Goal: Task Accomplishment & Management: Use online tool/utility

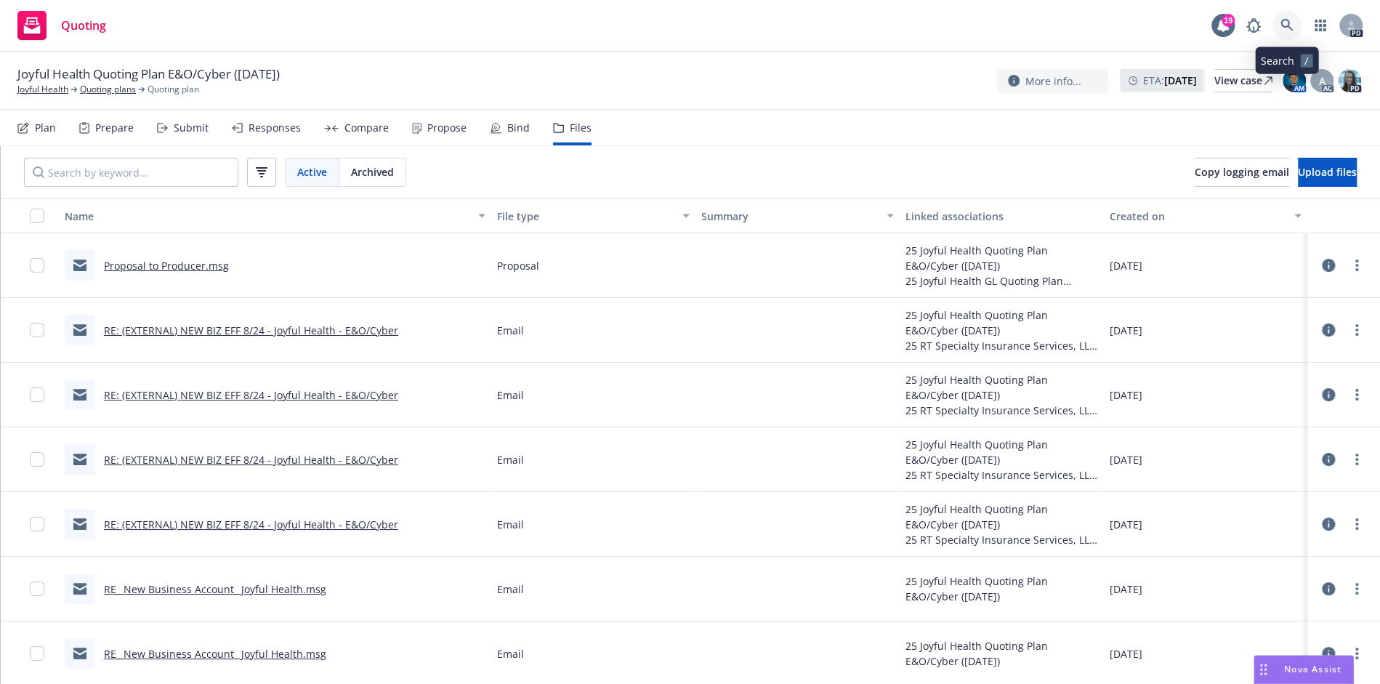
click at [1291, 27] on icon at bounding box center [1286, 25] width 13 height 13
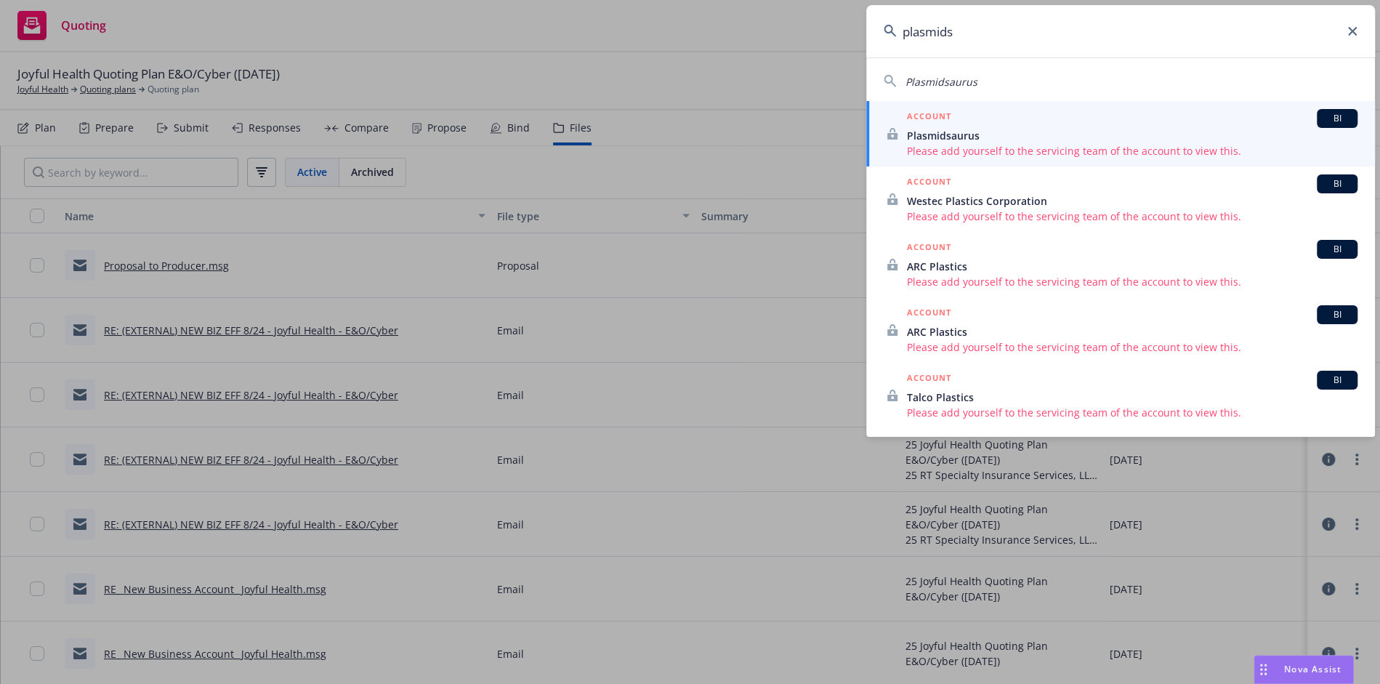
type input "plasmids"
click at [1110, 122] on div "ACCOUNT BI" at bounding box center [1132, 118] width 450 height 19
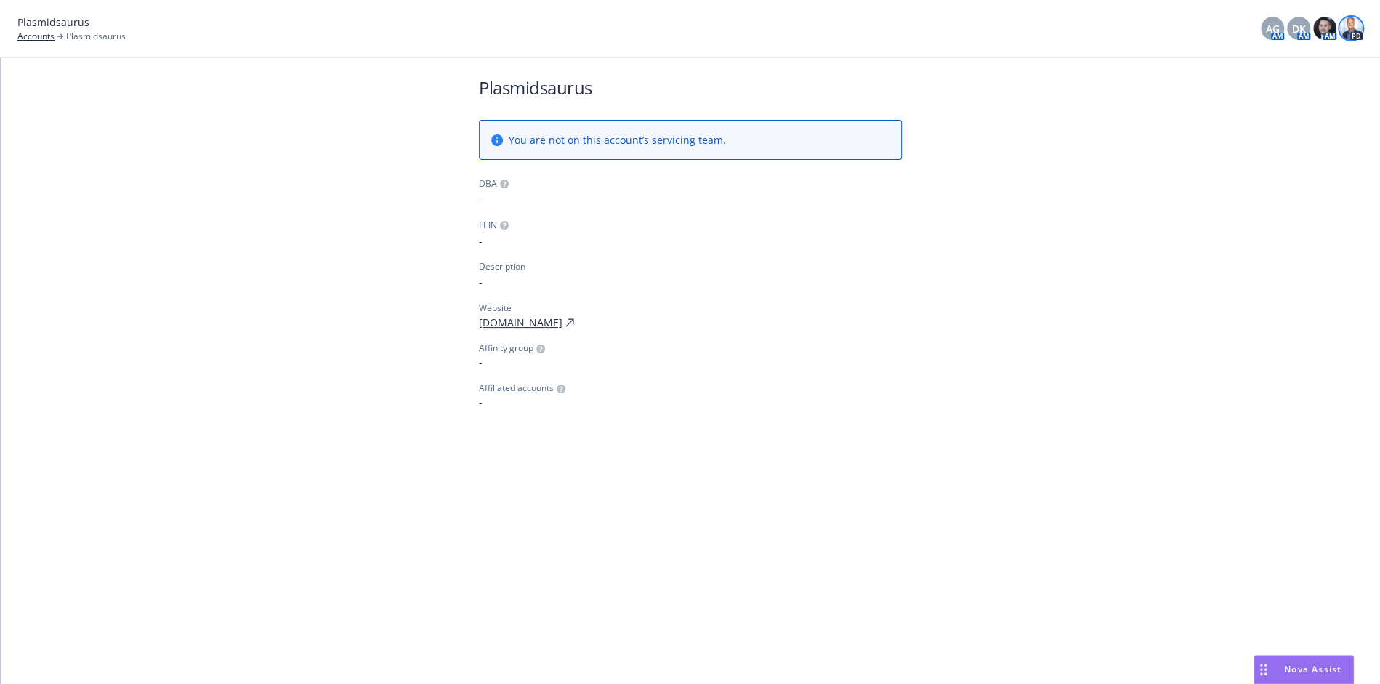
click at [1344, 33] on img at bounding box center [1350, 28] width 23 height 23
click at [914, 233] on div "Plasmidsaurus You are not on this account’s servicing team. DBA - FEIN - Descri…" at bounding box center [690, 242] width 458 height 369
click at [36, 33] on link "Accounts" at bounding box center [35, 36] width 37 height 13
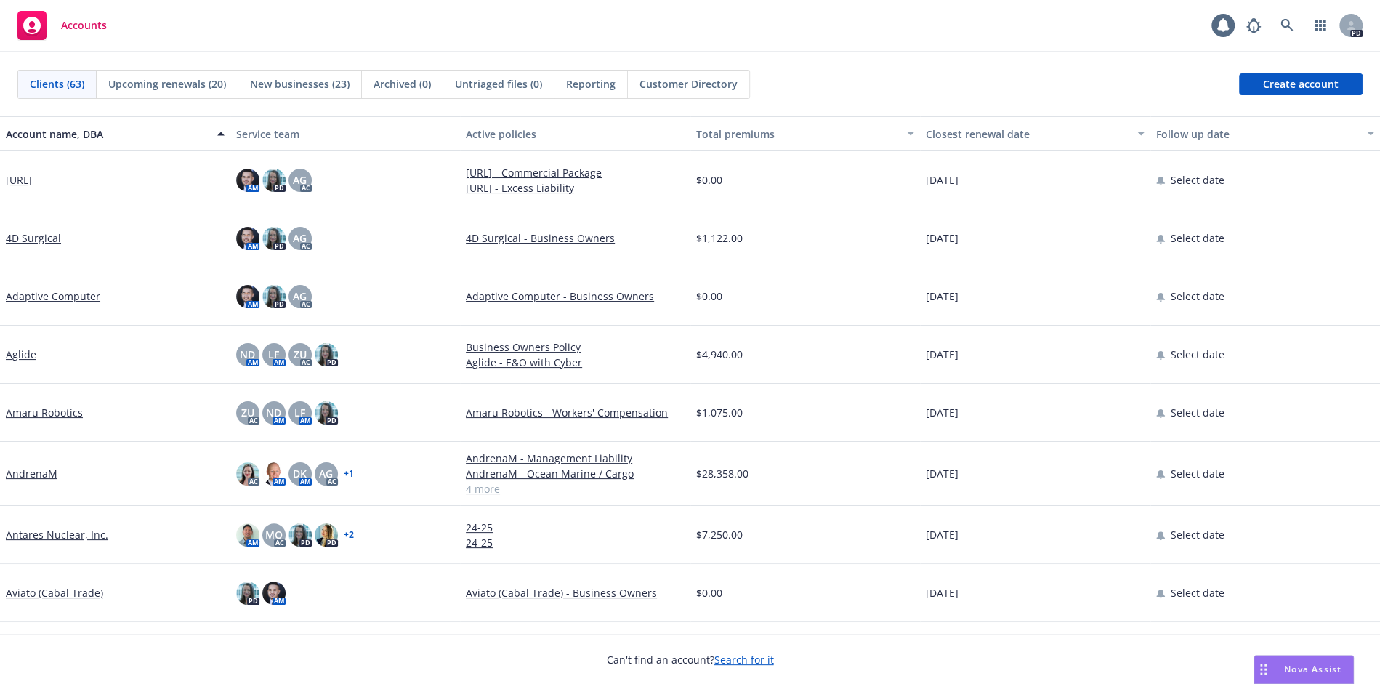
click at [1320, 673] on span "Nova Assist" at bounding box center [1312, 669] width 57 height 12
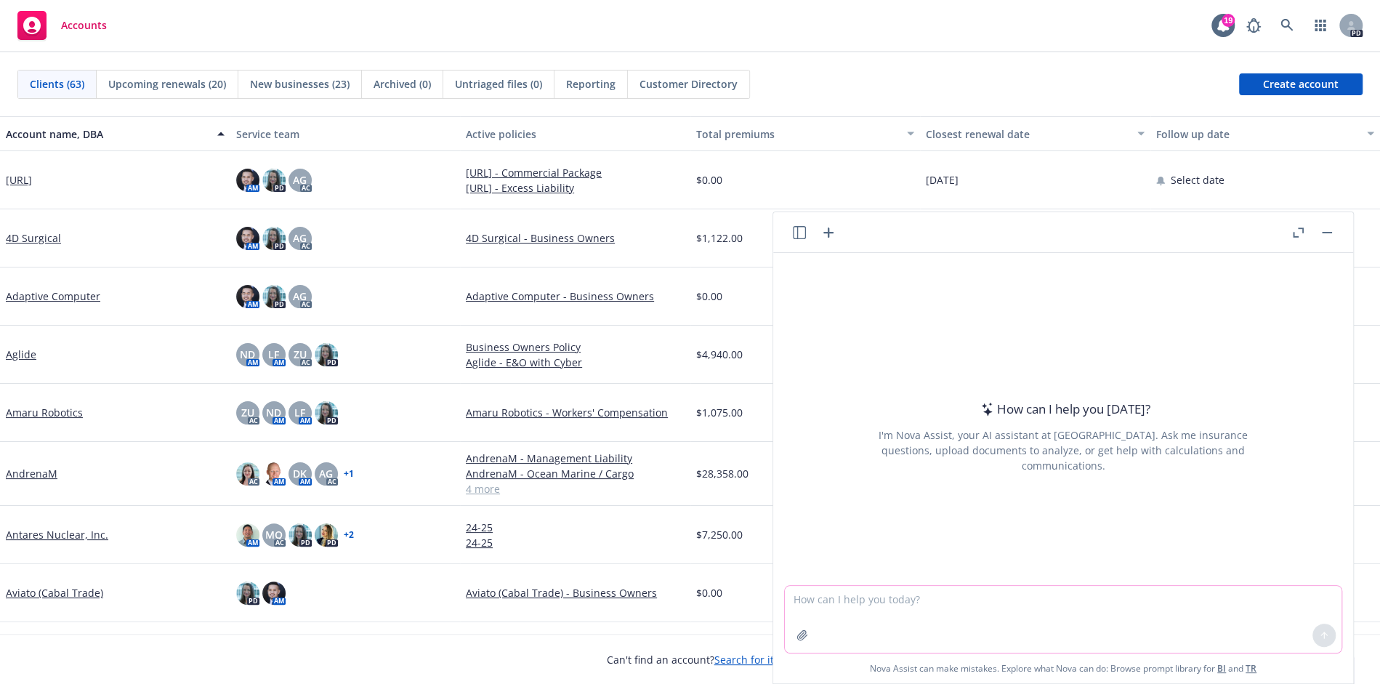
click at [862, 615] on textarea at bounding box center [1063, 619] width 557 height 67
type textarea "Can you pull out a list of scheduled addresses from this package policy?"
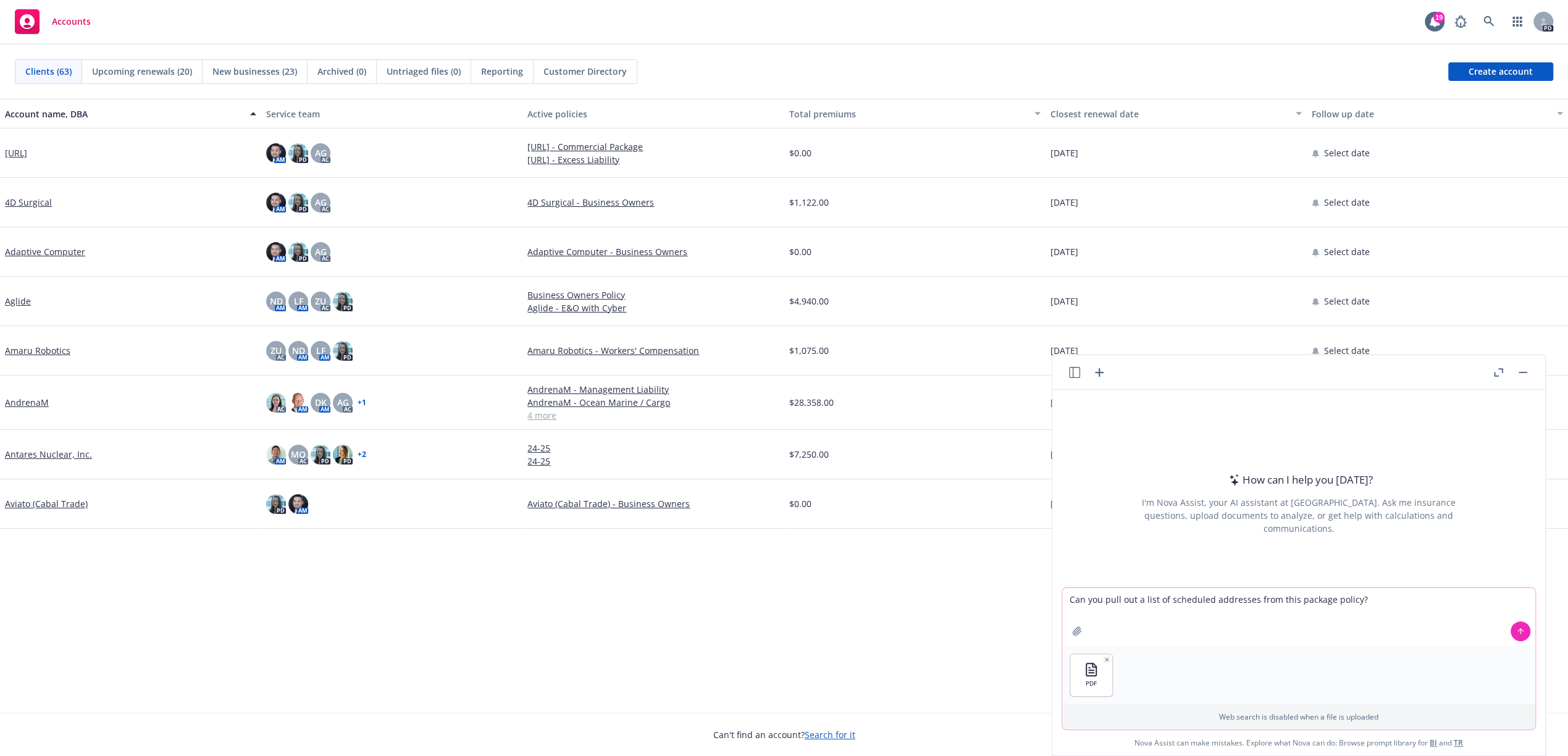
click at [1172, 581] on icon at bounding box center [1520, 631] width 8 height 9
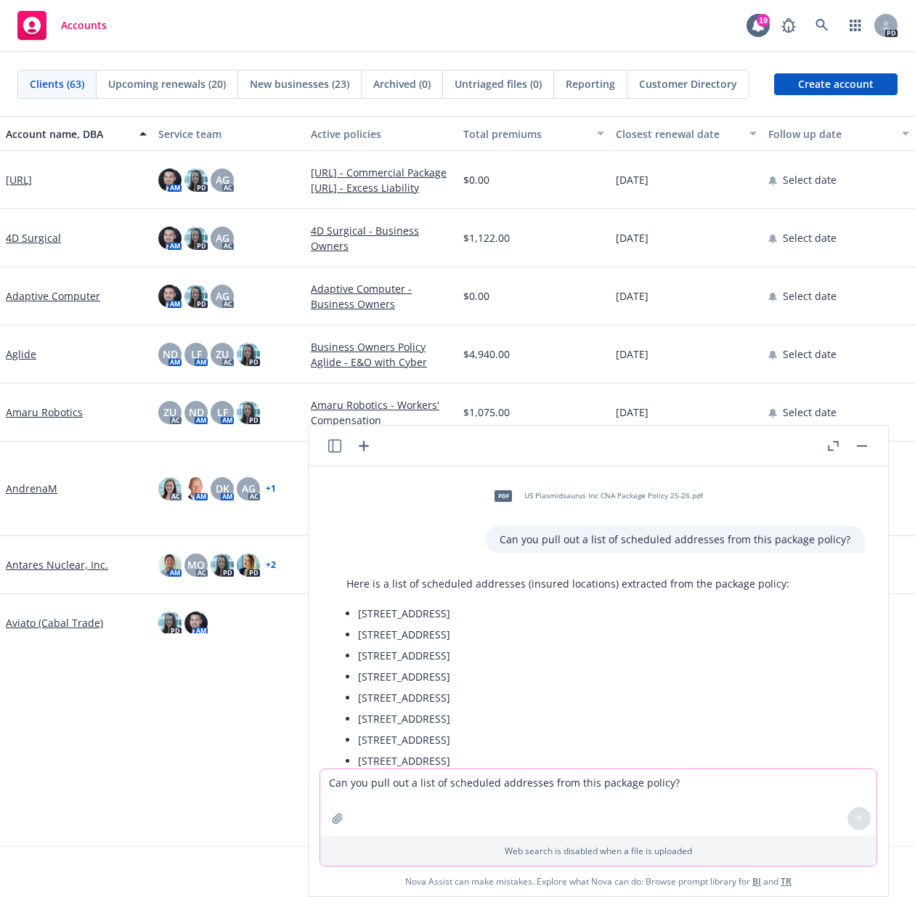
scroll to position [70, 0]
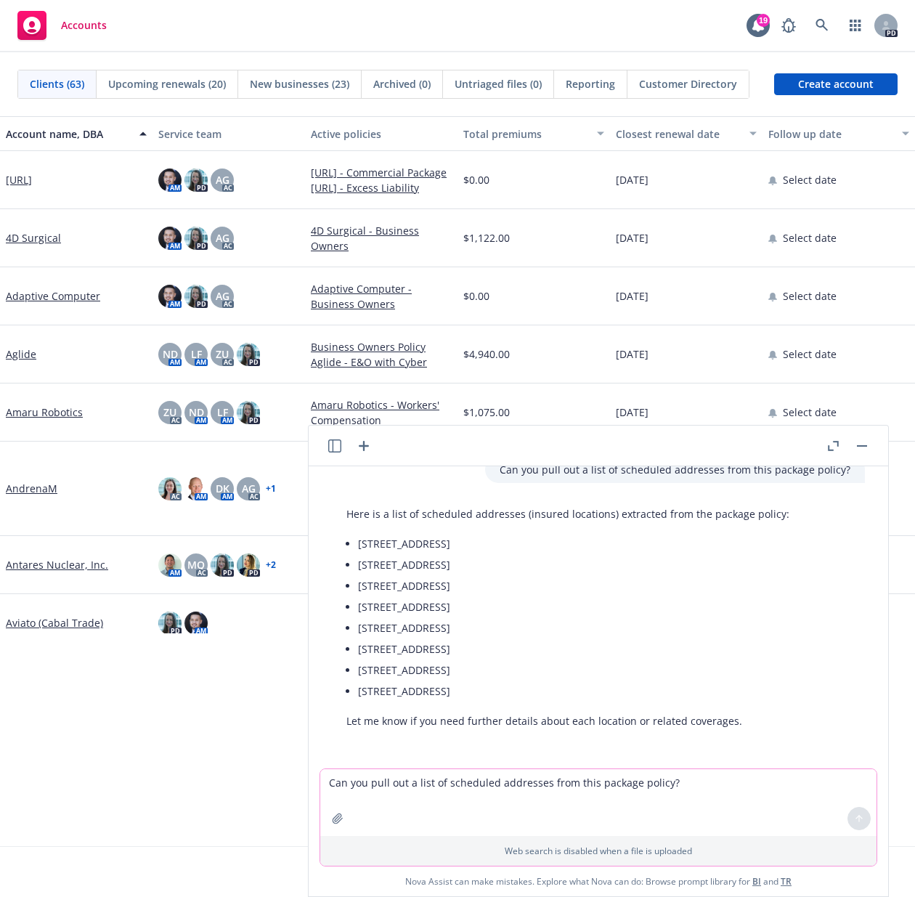
click at [444, 543] on li "[STREET_ADDRESS]" at bounding box center [574, 543] width 432 height 21
drag, startPoint x: 451, startPoint y: 543, endPoint x: 339, endPoint y: 548, distance: 112.0
click at [339, 548] on div "Here is a list of scheduled addresses (insured locations) extracted from the pa…" at bounding box center [568, 618] width 472 height 234
click at [372, 545] on li "[STREET_ADDRESS]" at bounding box center [574, 543] width 432 height 21
drag, startPoint x: 360, startPoint y: 544, endPoint x: 454, endPoint y: 546, distance: 94.5
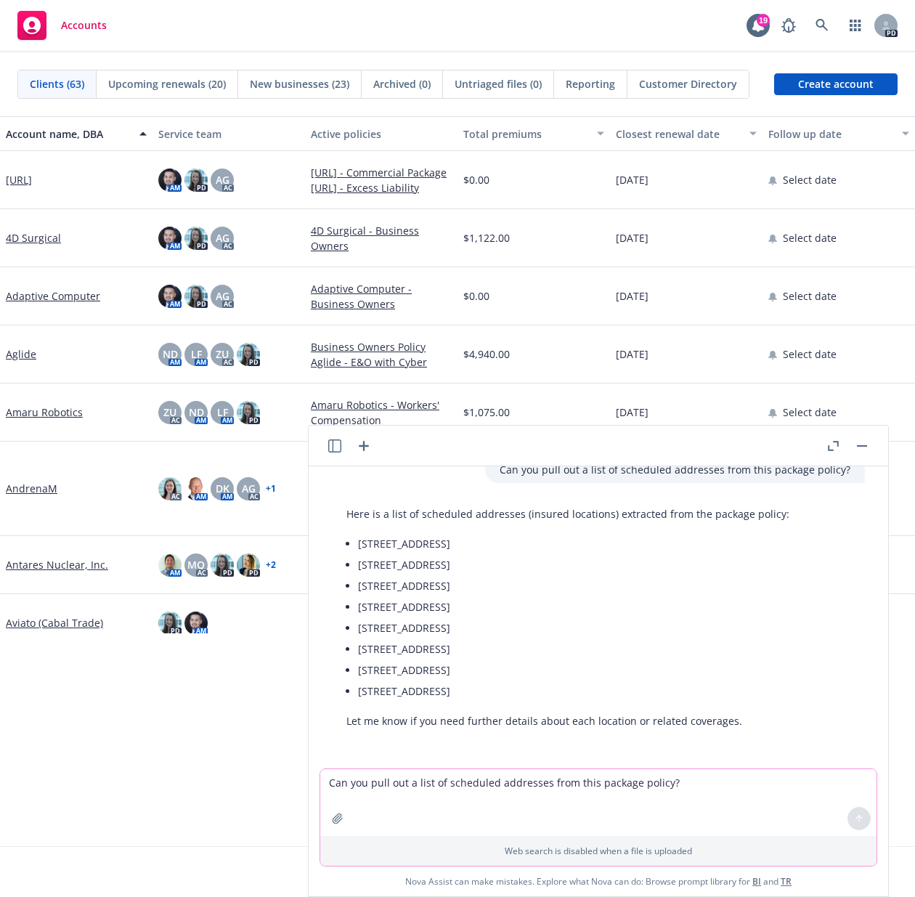
click at [454, 546] on li "[STREET_ADDRESS]" at bounding box center [574, 543] width 432 height 21
copy li "[STREET_ADDRESS]"
click at [541, 683] on textarea "Can you pull out a list of scheduled addresses from this package policy?" at bounding box center [598, 802] width 557 height 67
type textarea "Can you put this in a csv, where each address is in one cell?"
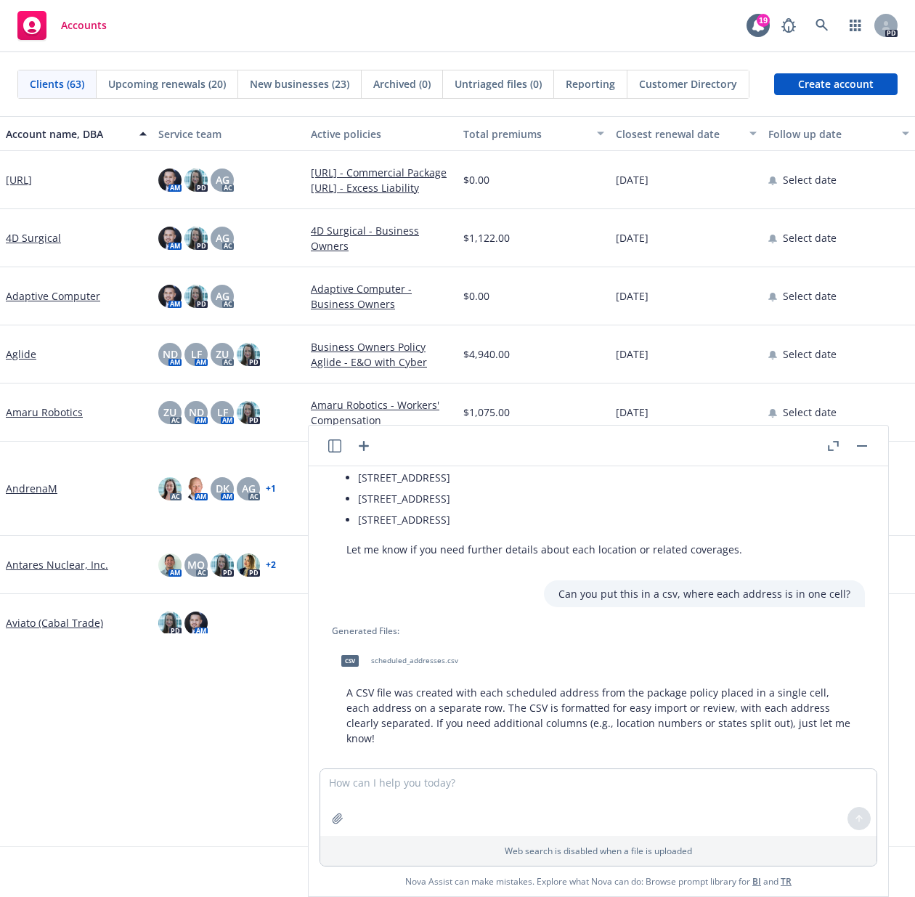
scroll to position [243, 0]
click at [421, 660] on span "scheduled_addresses.csv" at bounding box center [414, 659] width 87 height 9
click at [410, 652] on div "csv scheduled_addresses.csv" at bounding box center [396, 660] width 129 height 36
click at [481, 683] on textarea at bounding box center [598, 802] width 557 height 67
type textarea "Can you just list the addresses without bullets, one per line"
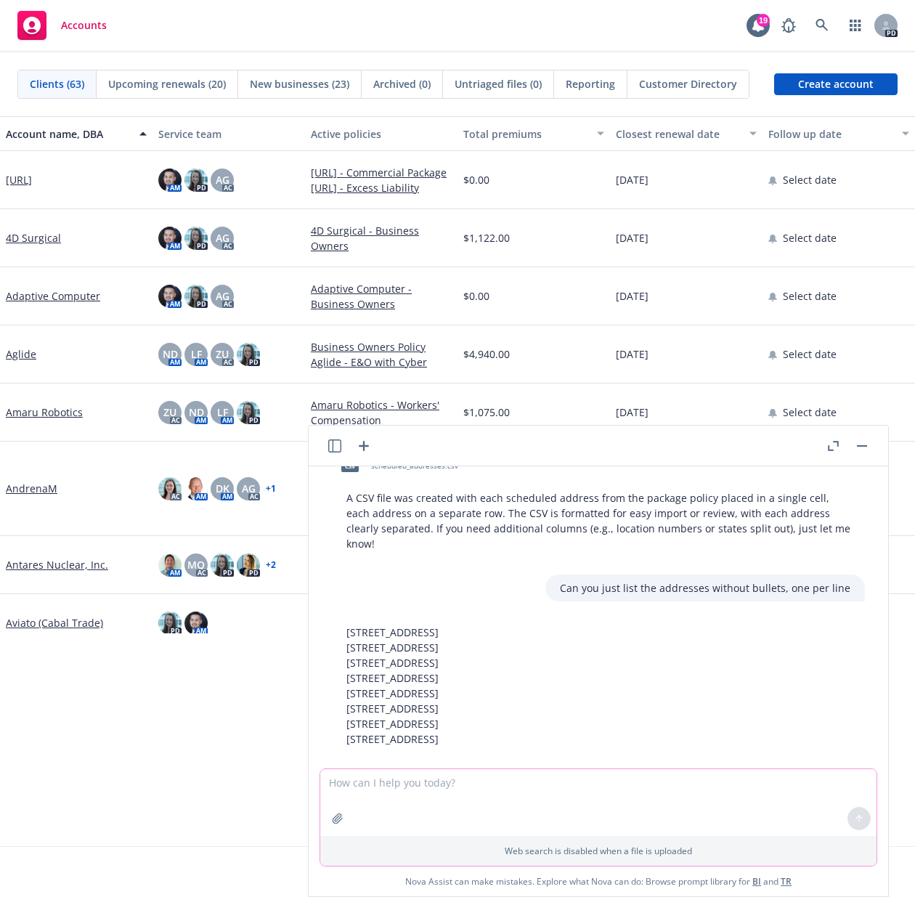
scroll to position [439, 0]
drag, startPoint x: 347, startPoint y: 614, endPoint x: 633, endPoint y: 718, distance: 304.5
click at [439, 683] on p "[STREET_ADDRESS][GEOGRAPHIC_DATA][STREET_ADDRESS] [STREET_ADDRESS][GEOGRAPHIC_D…" at bounding box center [393, 683] width 92 height 122
copy p "[STREET_ADDRESS][GEOGRAPHIC_DATA][STREET_ADDRESS] [STREET_ADDRESS][GEOGRAPHIC_D…"
